Goal: Information Seeking & Learning: Find specific fact

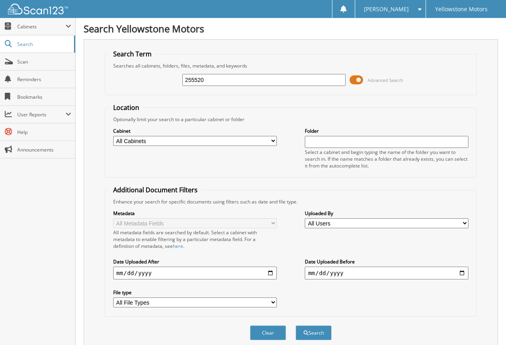
click at [254, 77] on input "255520" at bounding box center [264, 80] width 164 height 12
type input "249282"
click at [296, 326] on button "Search" at bounding box center [314, 333] width 36 height 15
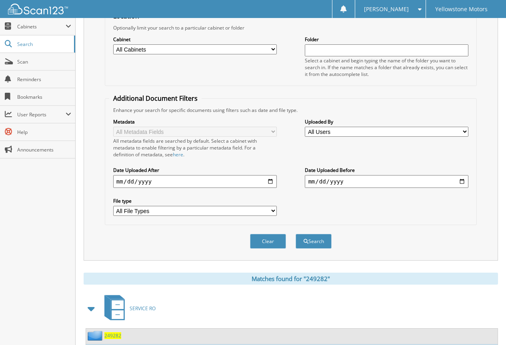
scroll to position [240, 0]
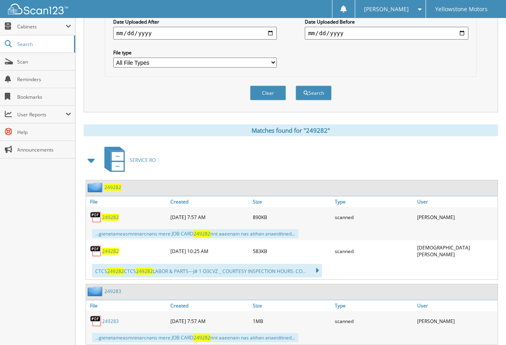
click at [116, 217] on span "249282" at bounding box center [110, 217] width 17 height 7
click at [109, 251] on span "249282" at bounding box center [110, 251] width 17 height 7
